Goal: Navigation & Orientation: Find specific page/section

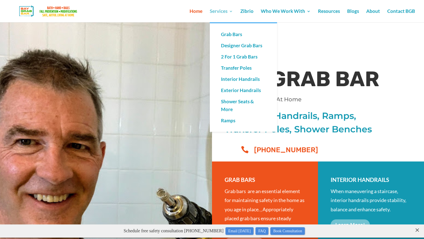
click at [220, 13] on link "Services" at bounding box center [221, 15] width 23 height 13
click at [232, 57] on link "2 For 1 Grab Bars" at bounding box center [243, 56] width 56 height 11
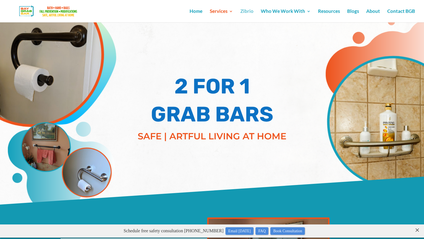
click at [245, 12] on link "Zibrio" at bounding box center [246, 15] width 13 height 13
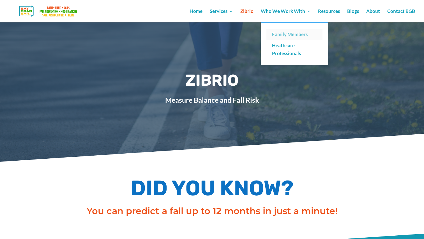
click at [272, 38] on link "Family Members" at bounding box center [294, 34] width 56 height 11
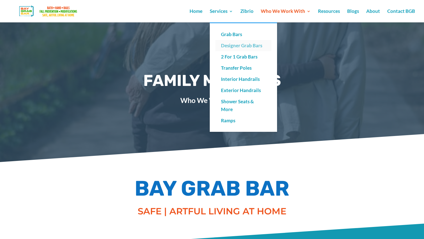
click at [226, 43] on link "Designer Grab Bars" at bounding box center [243, 45] width 56 height 11
